Goal: Transaction & Acquisition: Purchase product/service

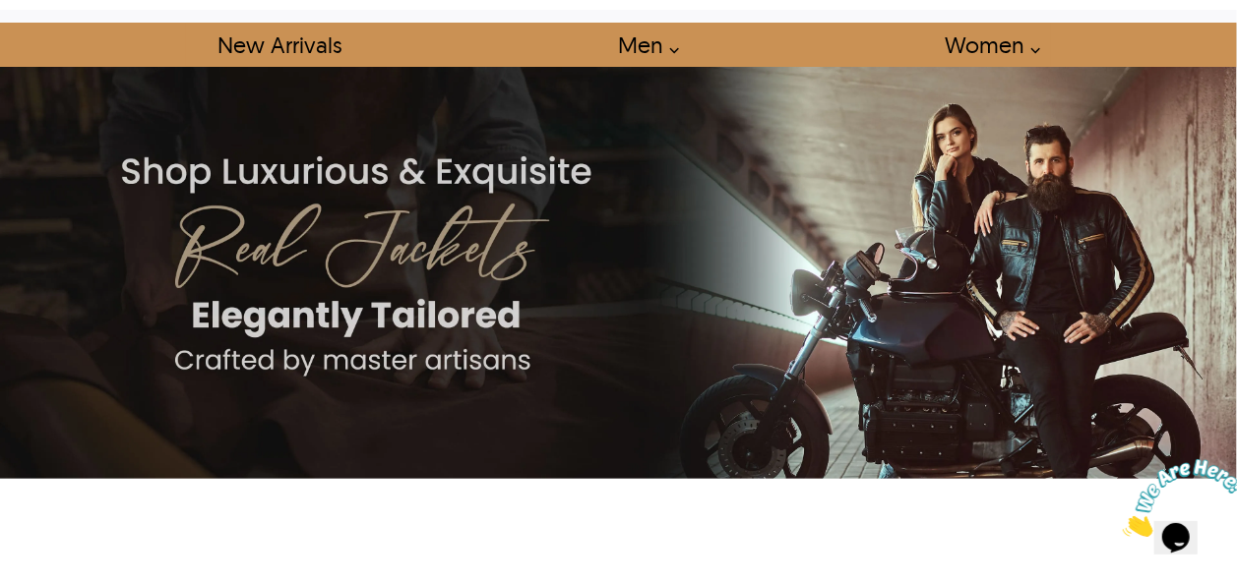
scroll to position [99, 0]
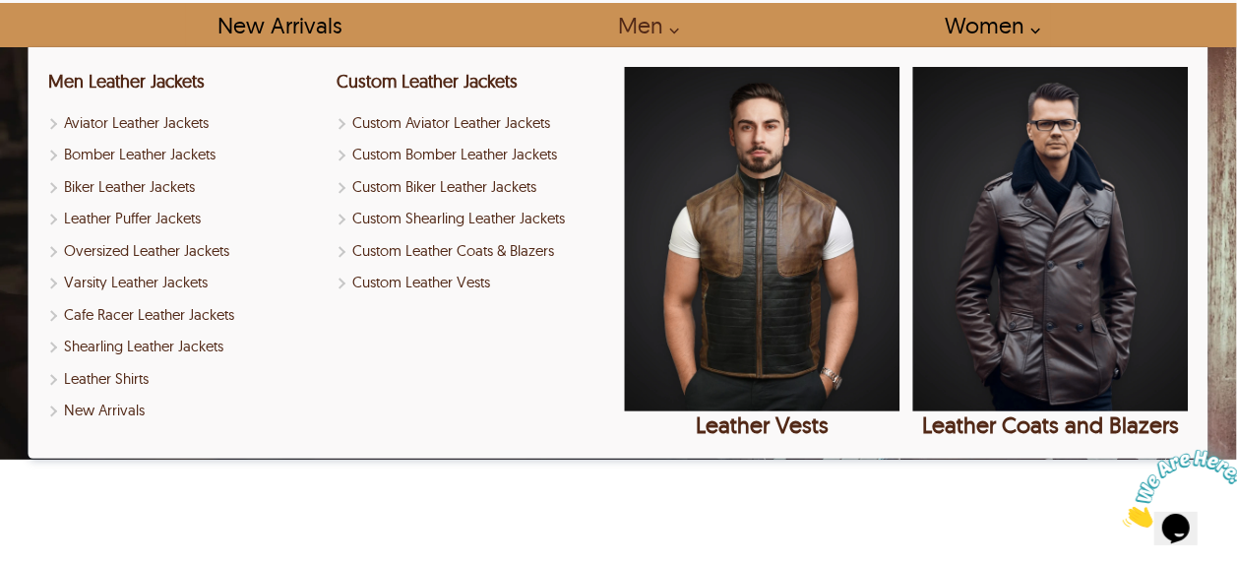
click at [652, 26] on link "Men" at bounding box center [642, 25] width 94 height 44
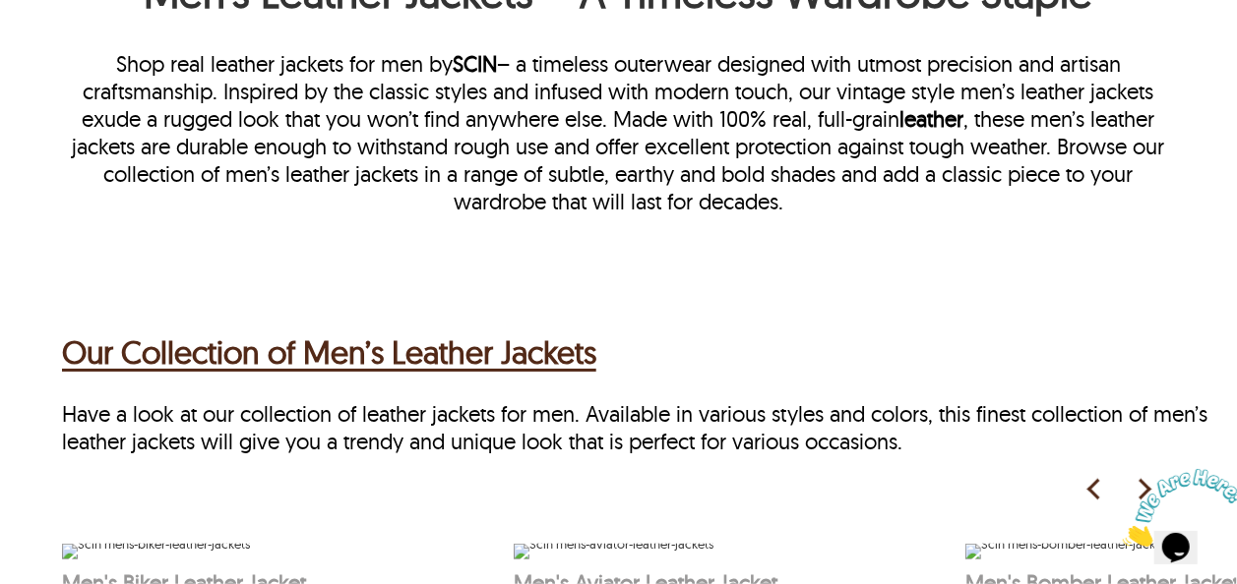
scroll to position [679, 0]
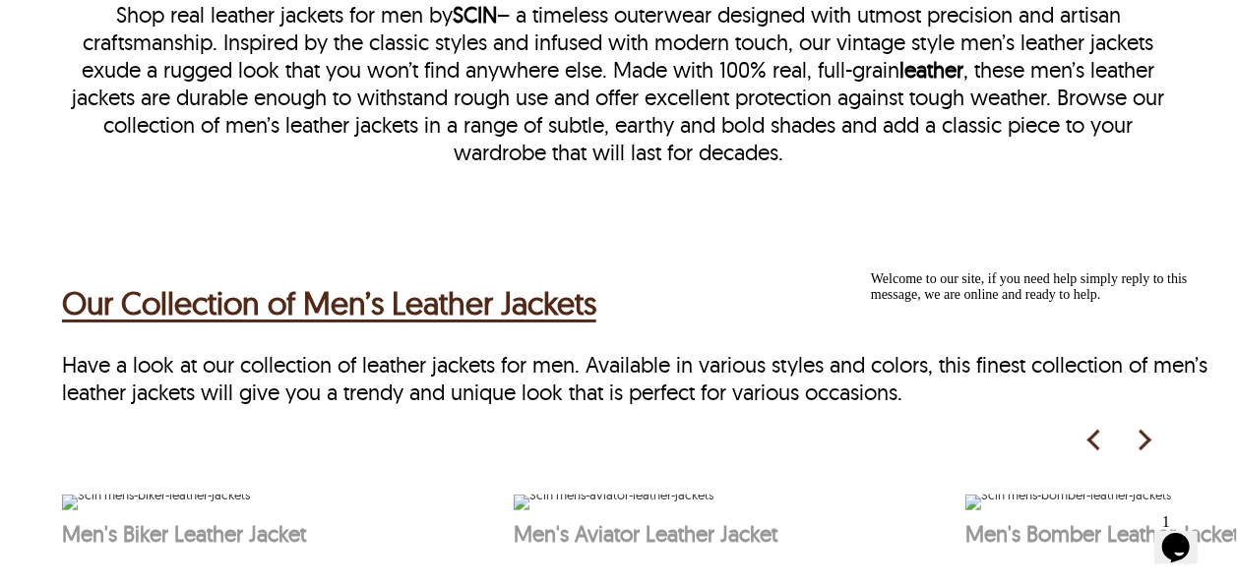
click at [463, 294] on h2 "Our Collection of Men’s Leather Jackets" at bounding box center [329, 302] width 534 height 47
click at [431, 307] on h2 "Our Collection of Men’s Leather Jackets" at bounding box center [329, 302] width 534 height 47
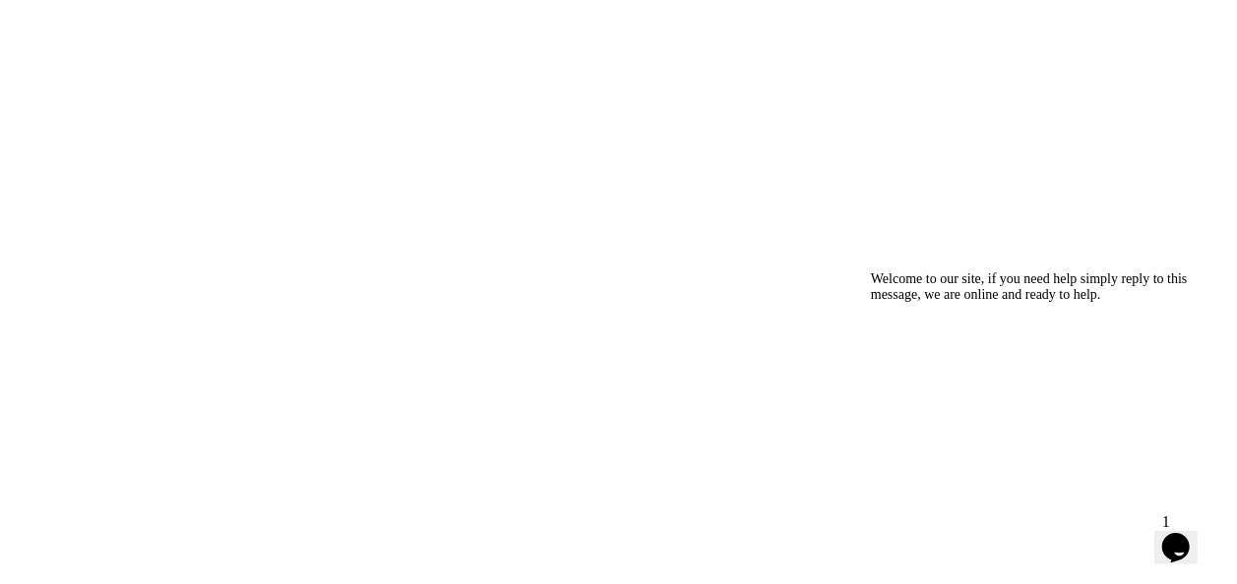
scroll to position [1483, 0]
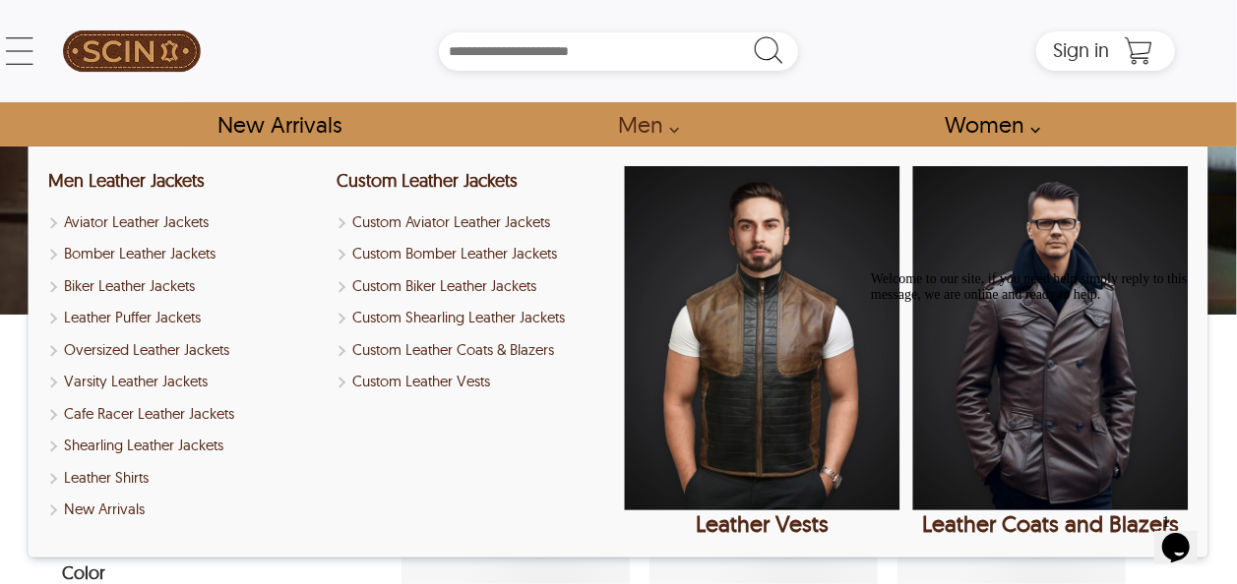
select select "********"
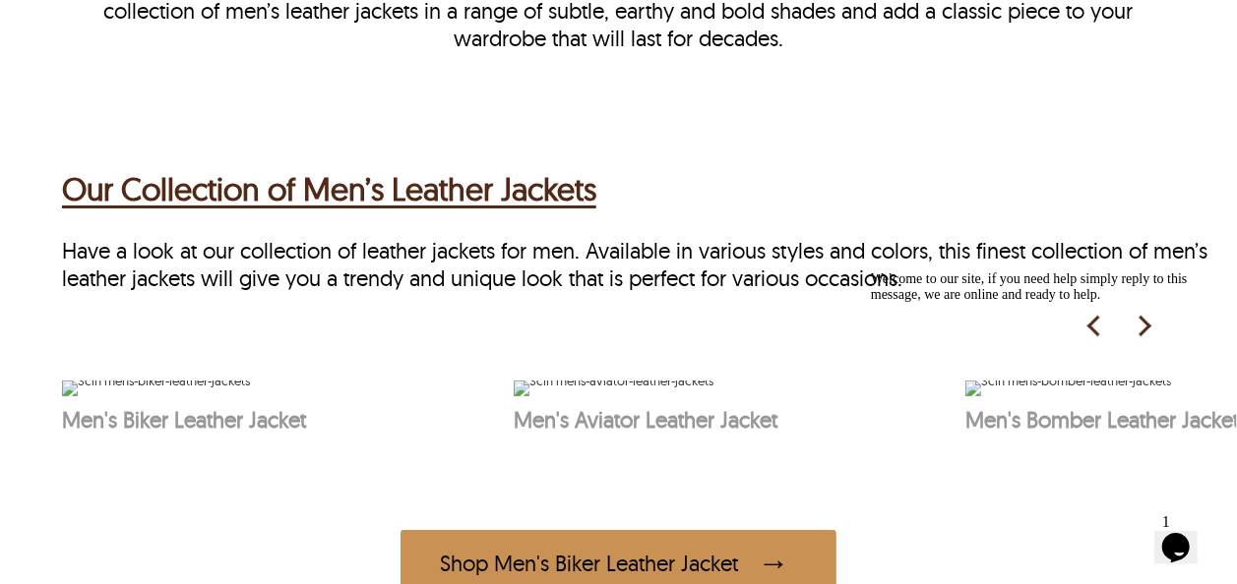
scroll to position [865, 0]
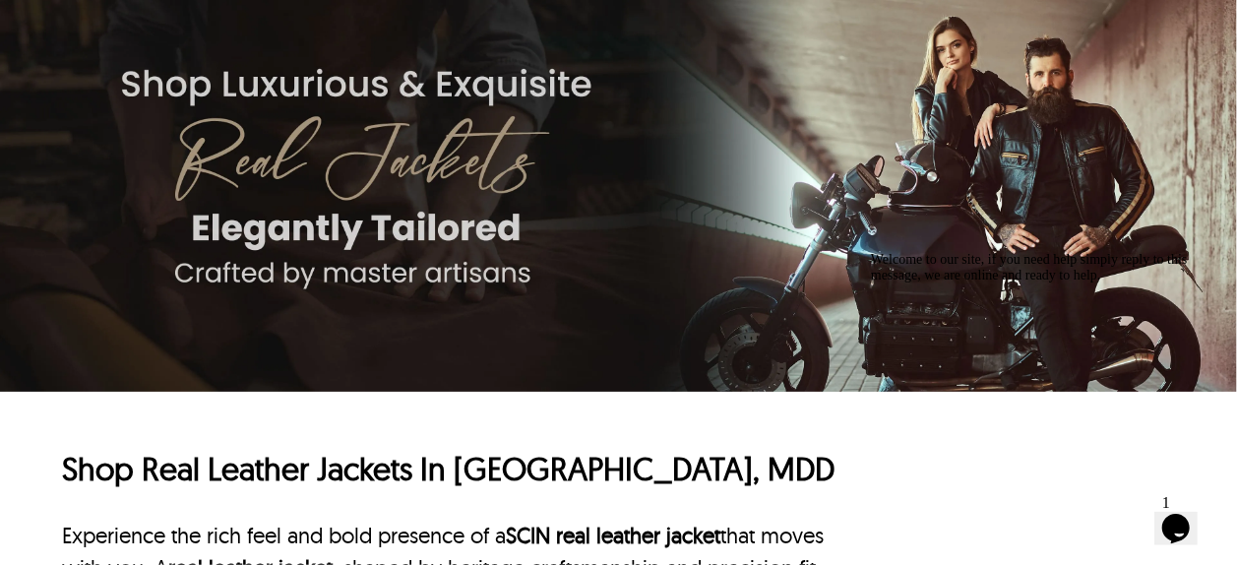
scroll to position [99, 0]
